Goal: Contribute content: Add original content to the website for others to see

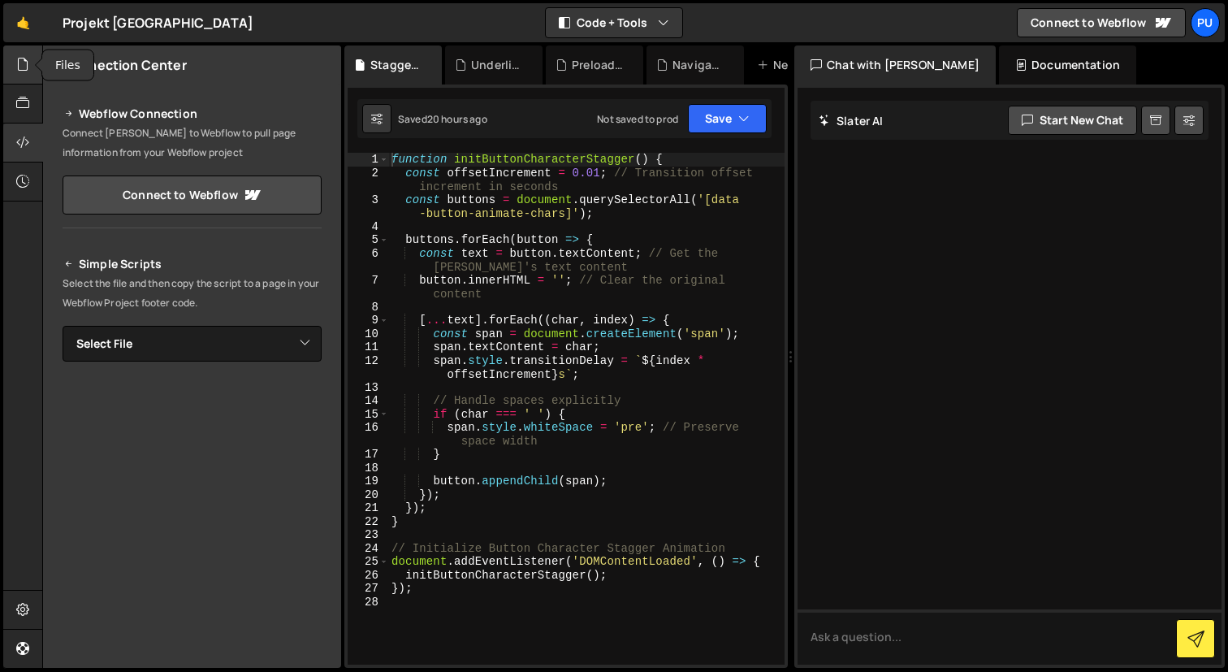
click at [27, 58] on icon at bounding box center [22, 64] width 13 height 18
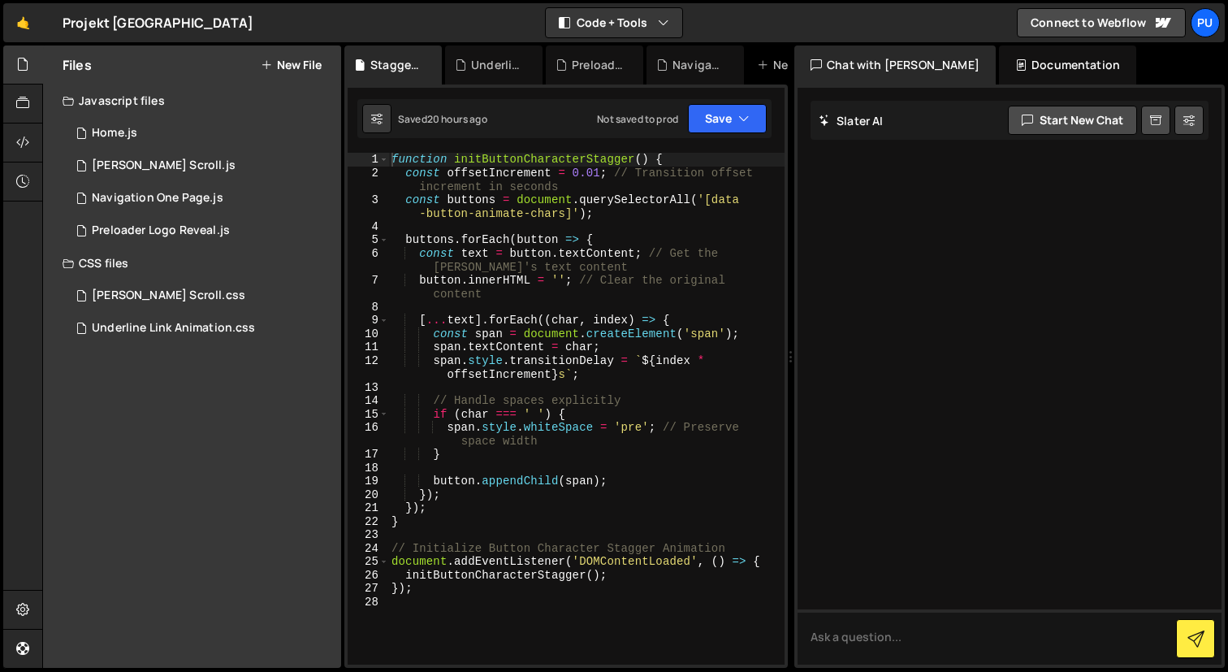
click at [305, 65] on button "New File" at bounding box center [291, 64] width 61 height 13
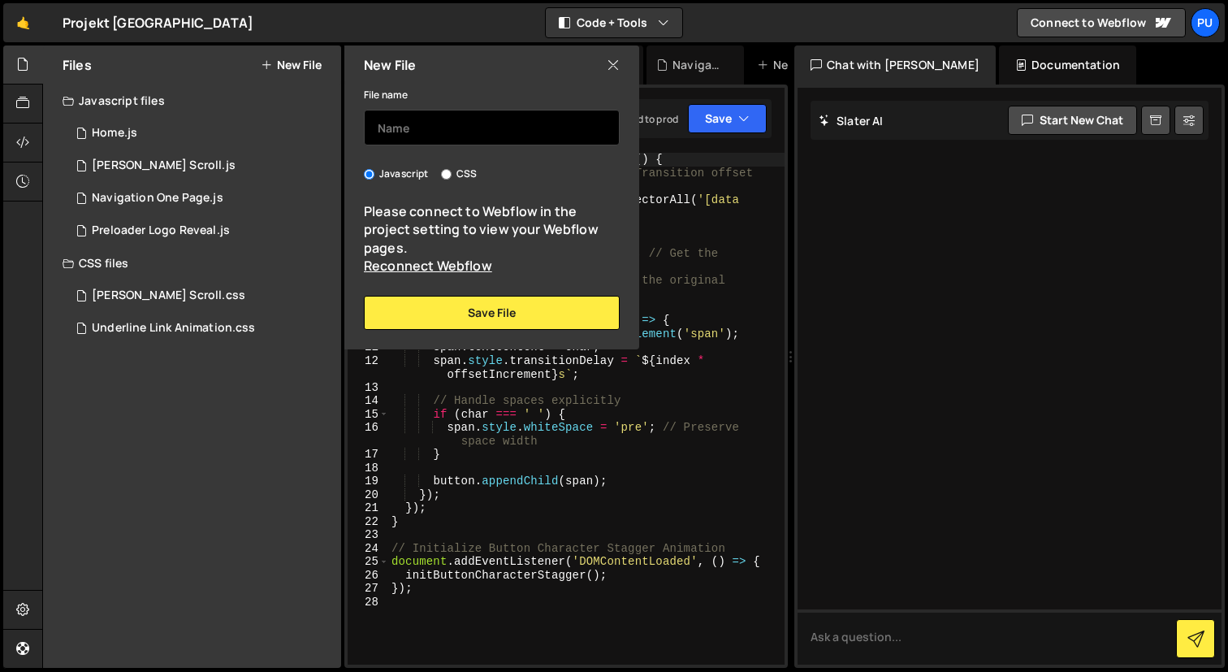
click at [439, 134] on input "text" at bounding box center [492, 128] width 256 height 36
type input "Auto Image Hero"
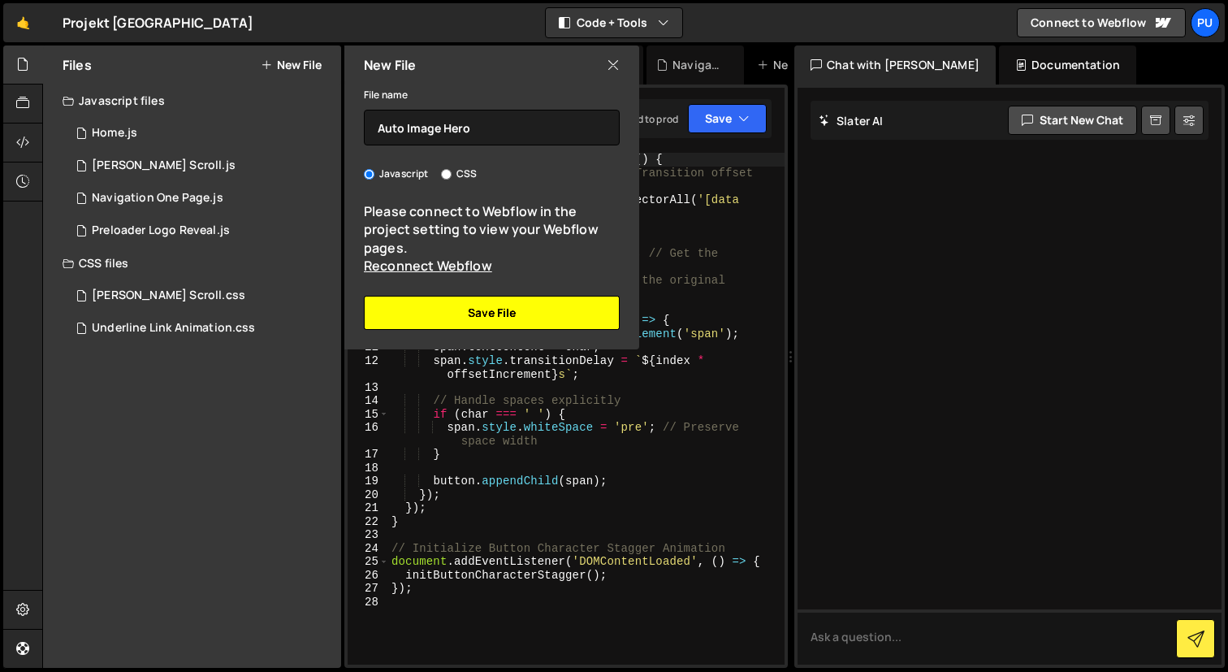
click at [484, 301] on button "Save File" at bounding box center [492, 313] width 256 height 34
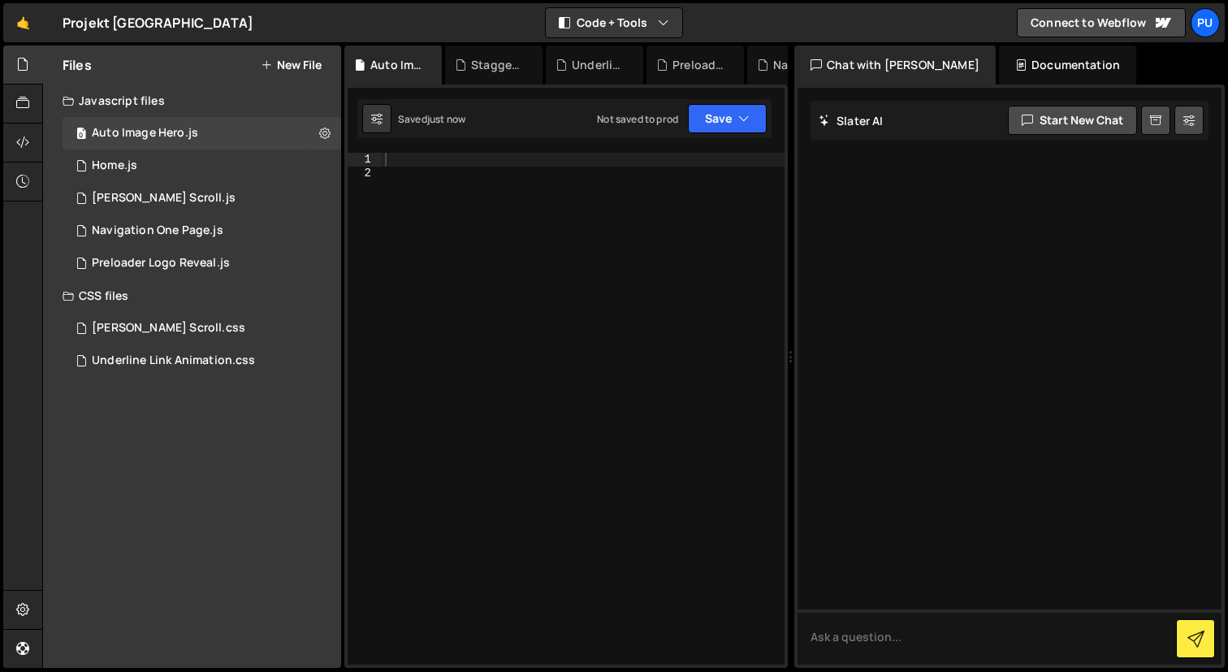
click at [464, 161] on div at bounding box center [583, 422] width 403 height 538
paste textarea "});"
type textarea "});"
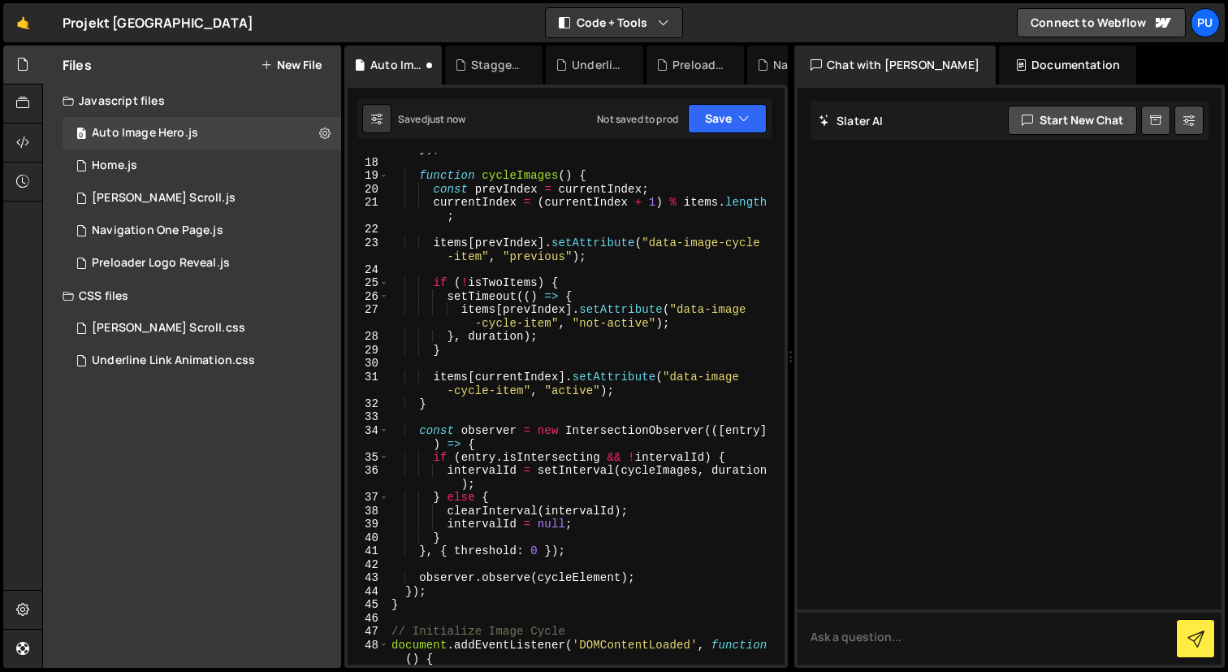
scroll to position [305, 0]
click at [719, 123] on button "Save" at bounding box center [727, 118] width 79 height 29
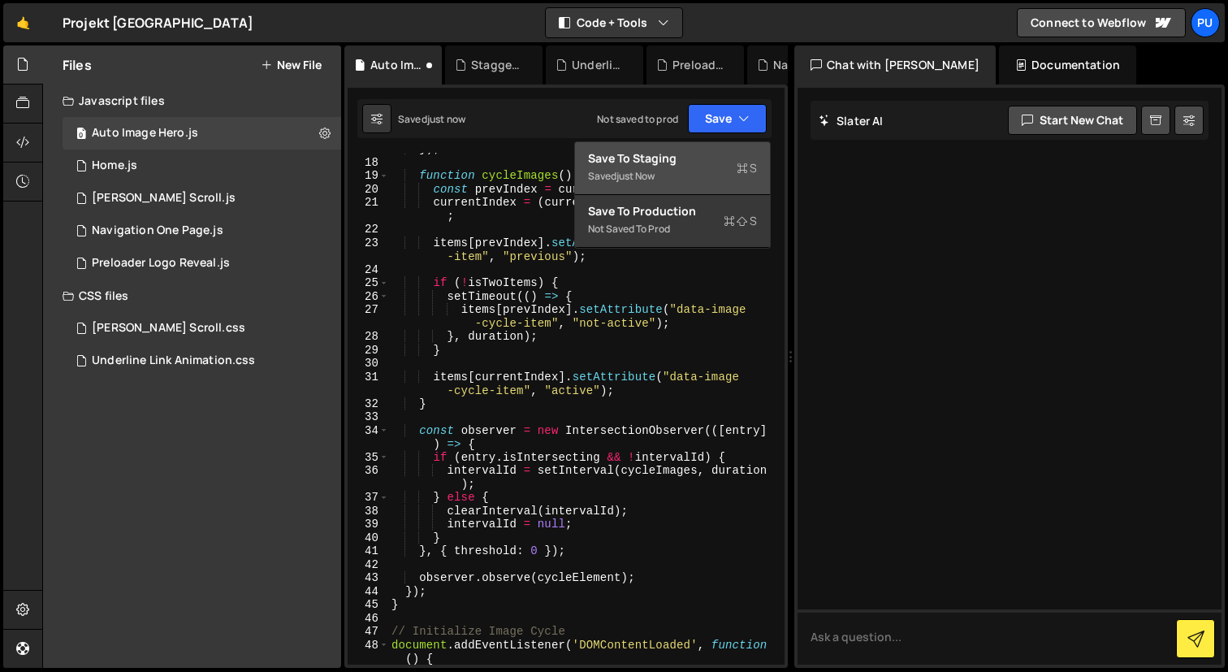
click at [657, 166] on div "Save to Staging S" at bounding box center [672, 158] width 169 height 16
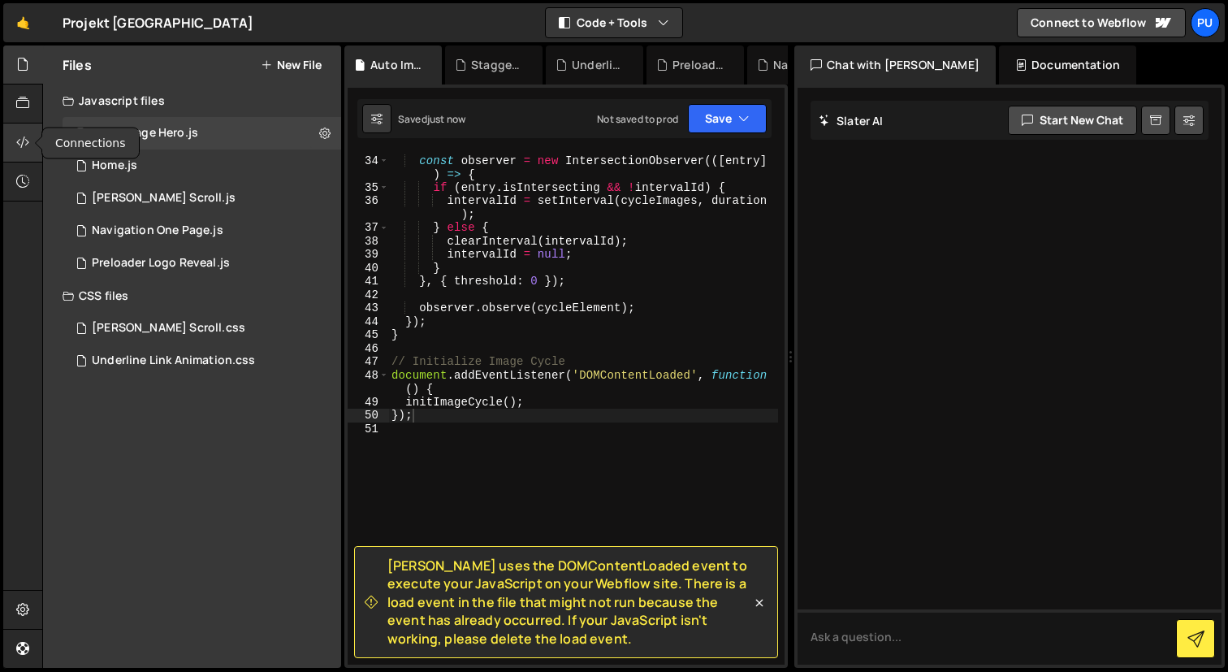
click at [14, 127] on div at bounding box center [23, 142] width 40 height 39
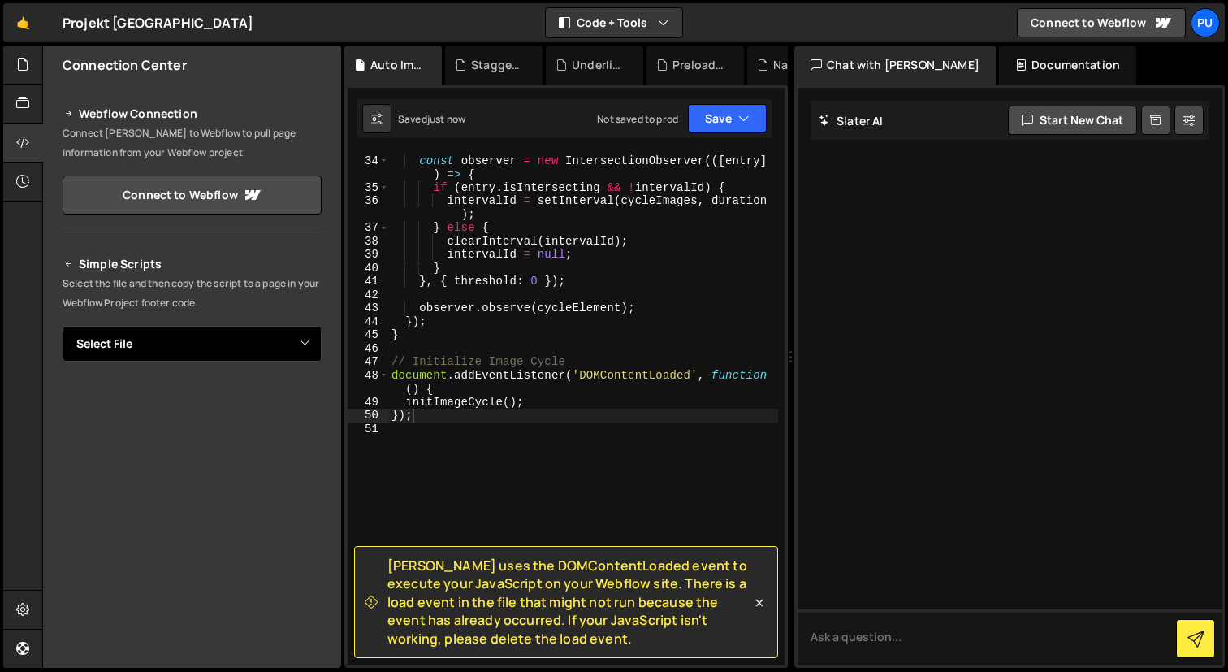
click at [270, 345] on select "Select File Home.[PERSON_NAME] Scroll.js Navigation One Page.js Preloader Logo …" at bounding box center [192, 344] width 259 height 36
select select "47919"
click at [63, 326] on select "Select File Home.[PERSON_NAME] Scroll.js Navigation One Page.js Preloader Logo …" at bounding box center [192, 344] width 259 height 36
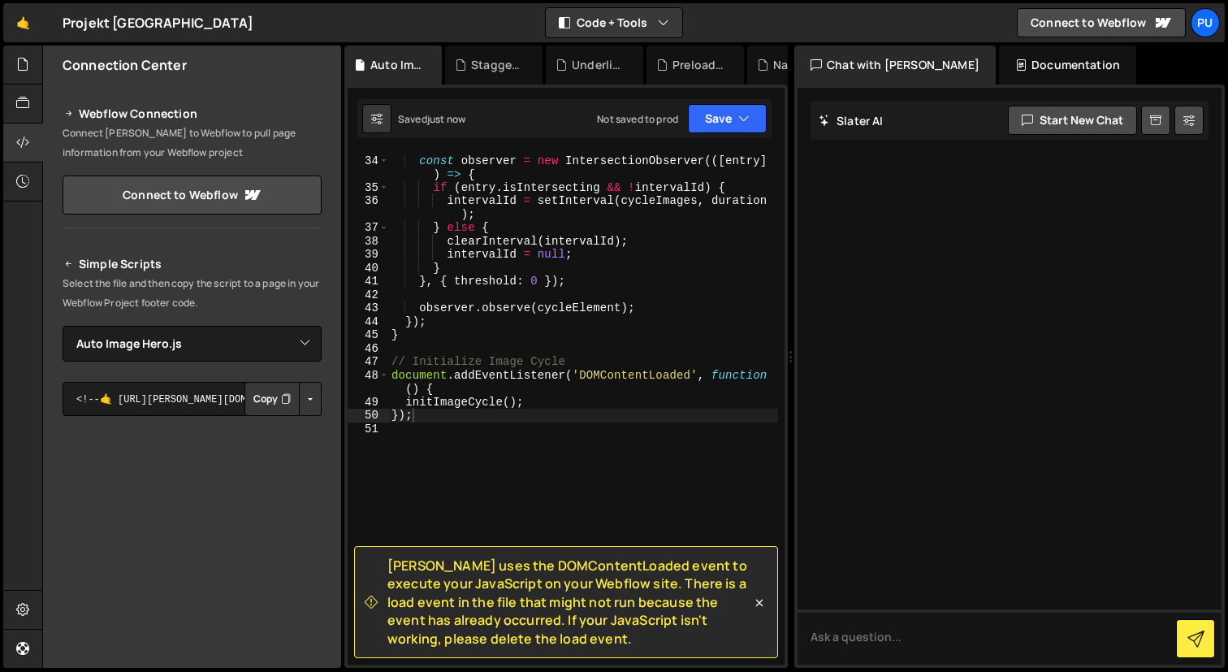
click at [304, 402] on button "Button group with nested dropdown" at bounding box center [310, 399] width 23 height 34
click at [276, 428] on link "Copy Staging js" at bounding box center [253, 429] width 135 height 23
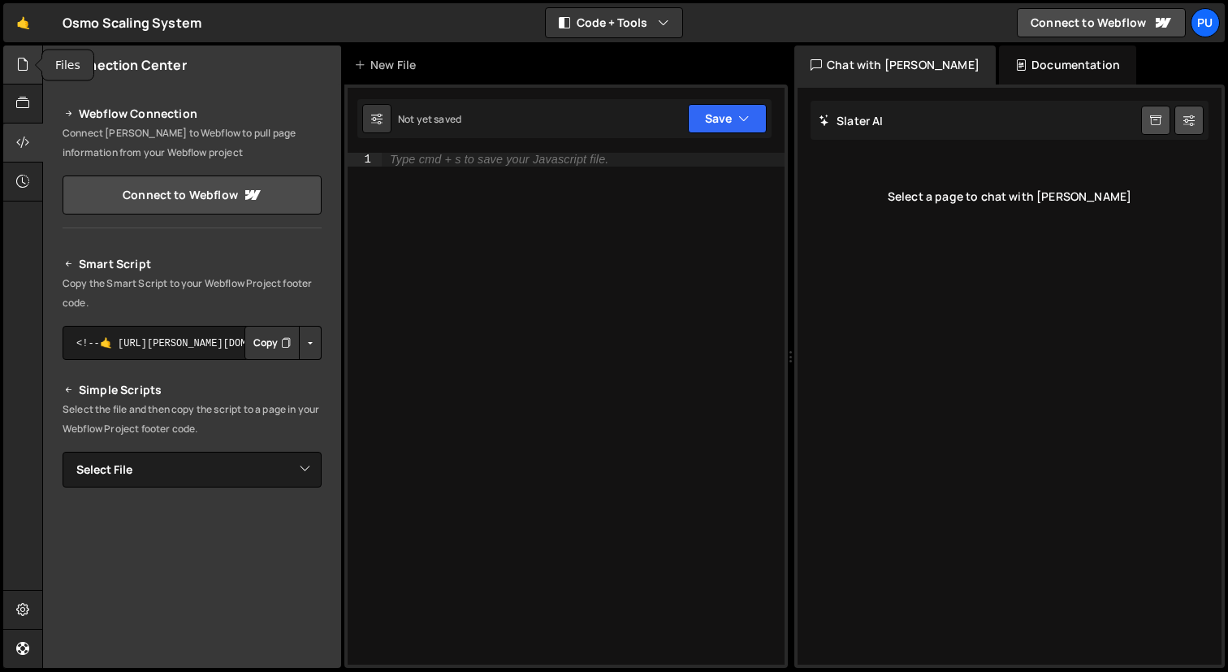
click at [15, 70] on div at bounding box center [23, 64] width 40 height 39
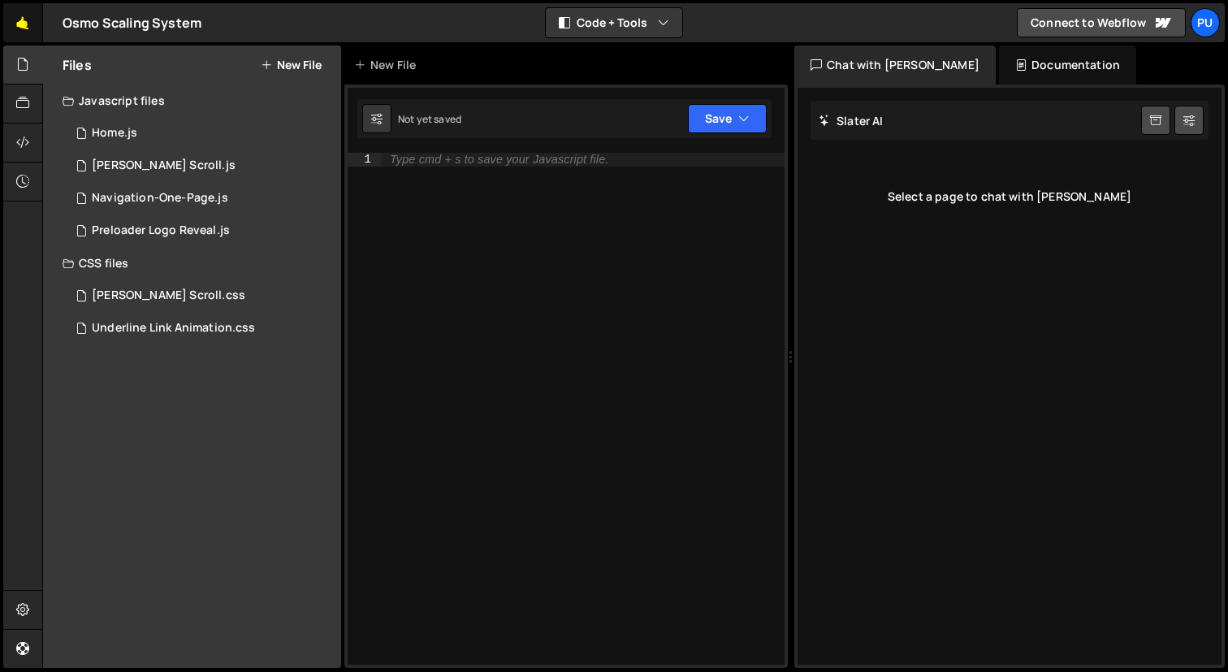
click at [24, 23] on link "🤙" at bounding box center [23, 22] width 40 height 39
